Goal: Check status: Check status

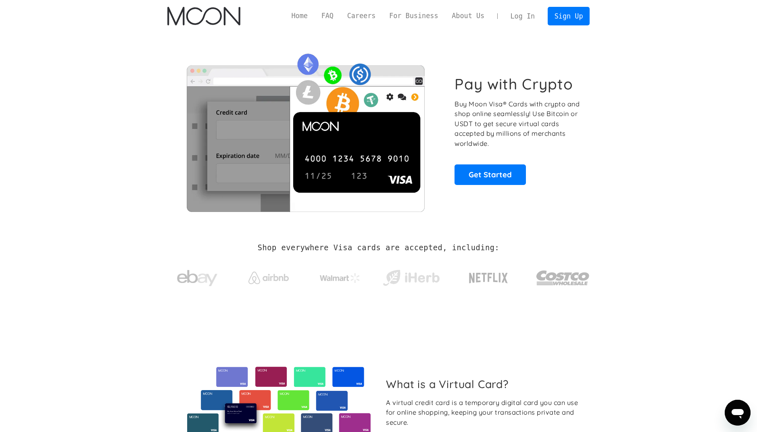
click at [515, 19] on link "Log In" at bounding box center [522, 16] width 38 height 18
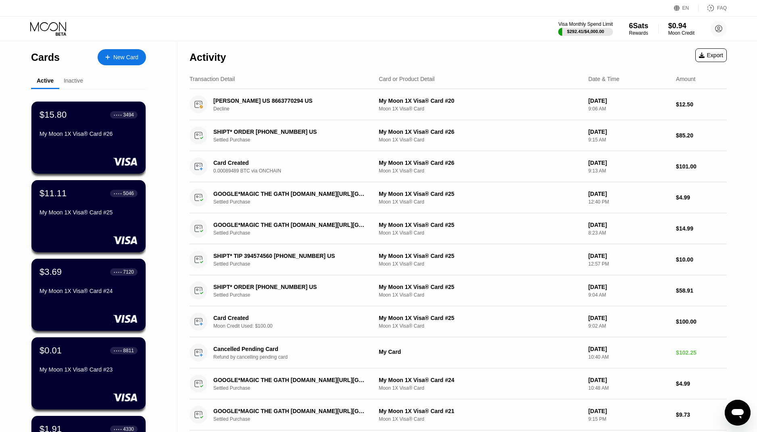
click at [59, 155] on div "$15.80 ● ● ● ● 3494 My Moon 1X Visa® Card #26" at bounding box center [88, 138] width 114 height 72
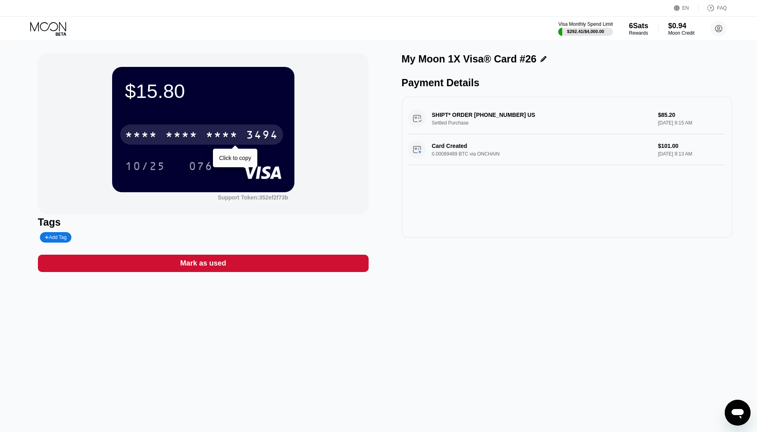
click at [179, 135] on div "* * * *" at bounding box center [181, 135] width 32 height 13
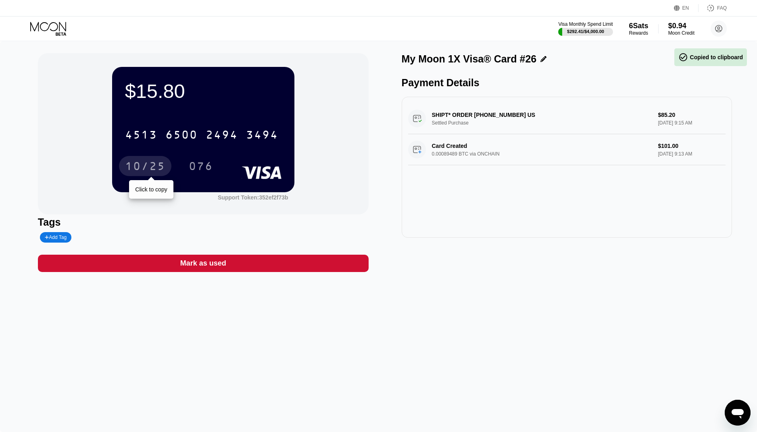
click at [133, 171] on div "10/25" at bounding box center [145, 167] width 40 height 13
